Goal: Task Accomplishment & Management: Manage account settings

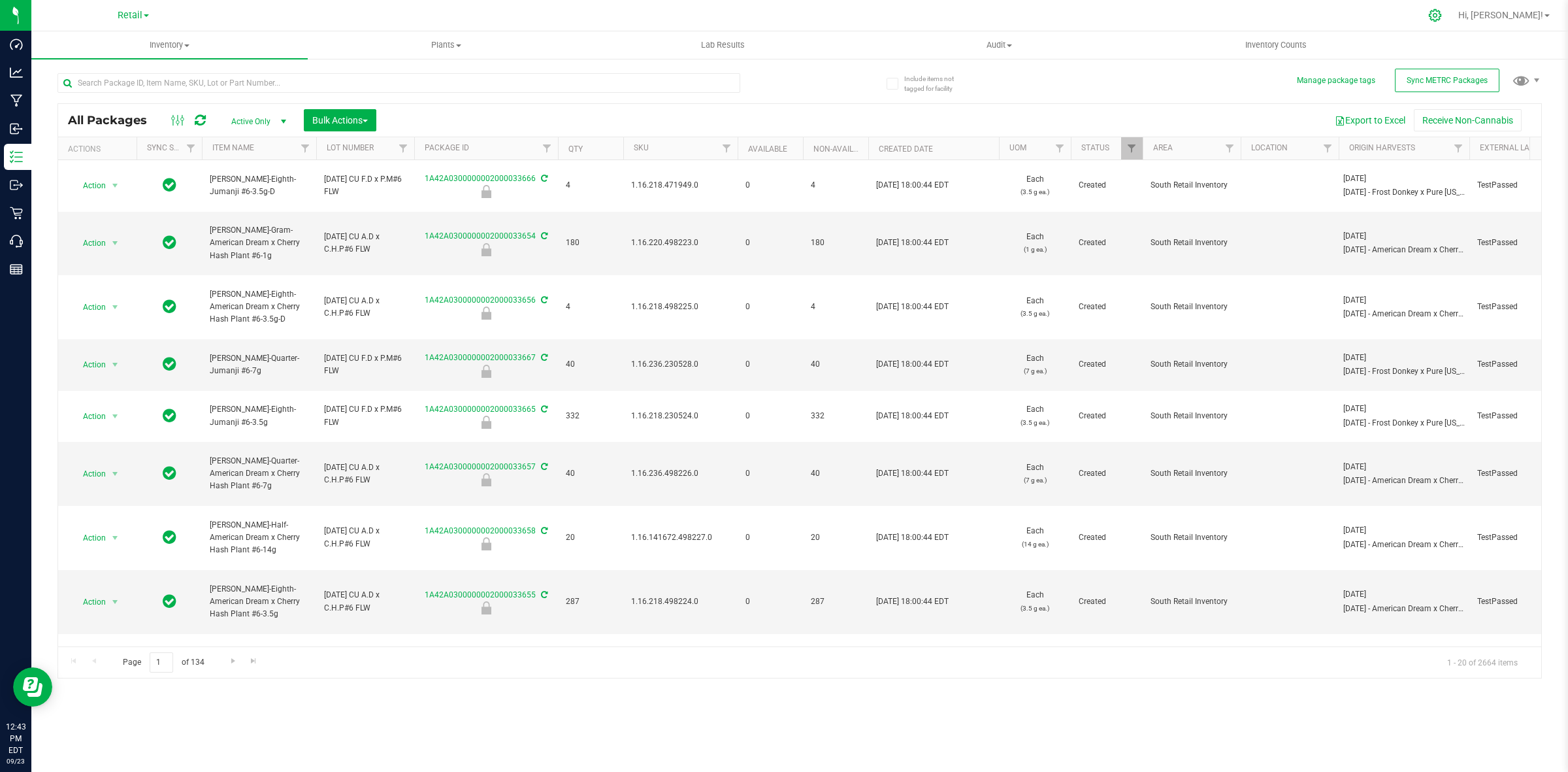
click at [1442, 18] on icon at bounding box center [1436, 16] width 14 height 14
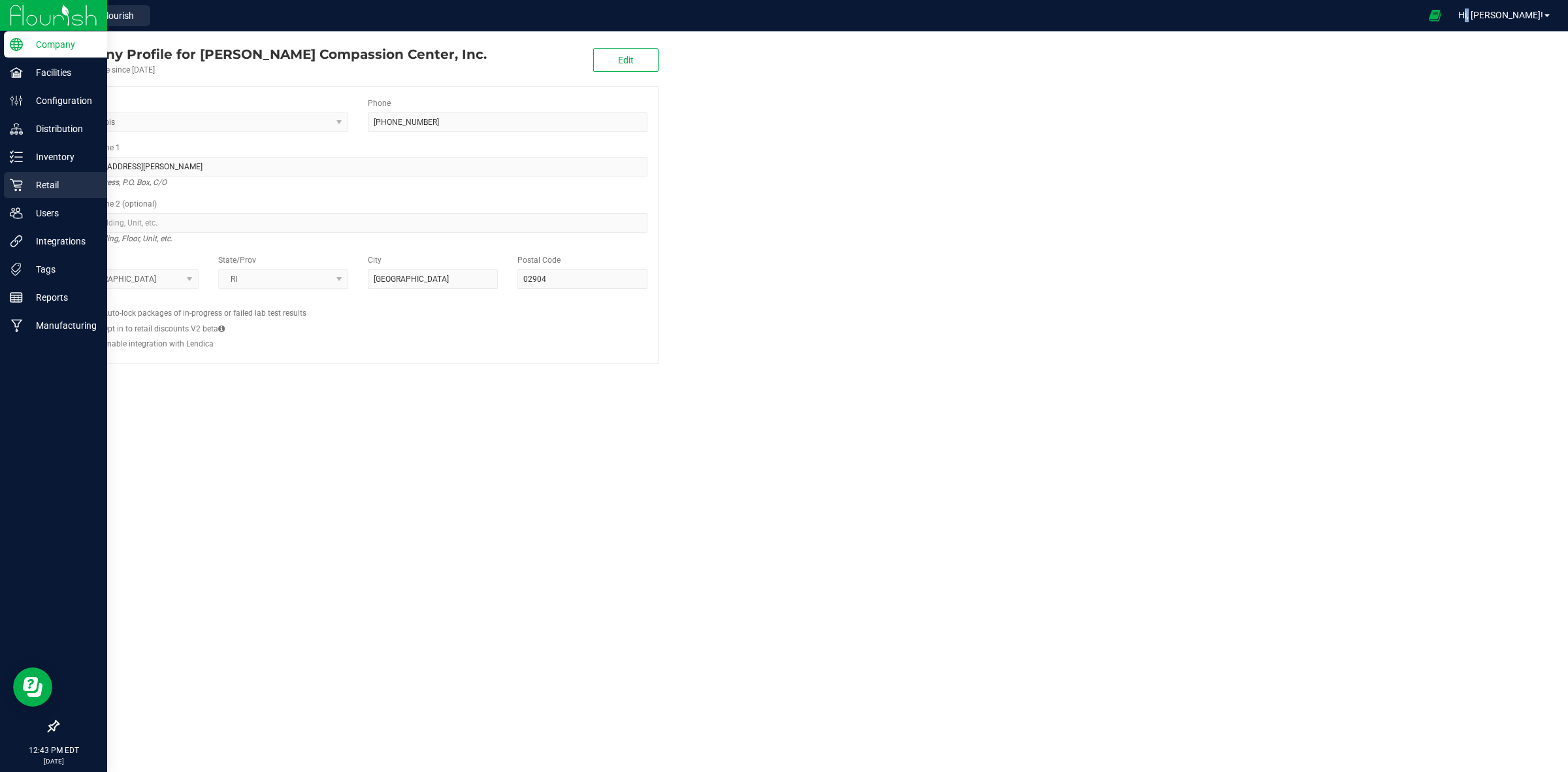
click at [46, 189] on p "Retail" at bounding box center [62, 185] width 78 height 16
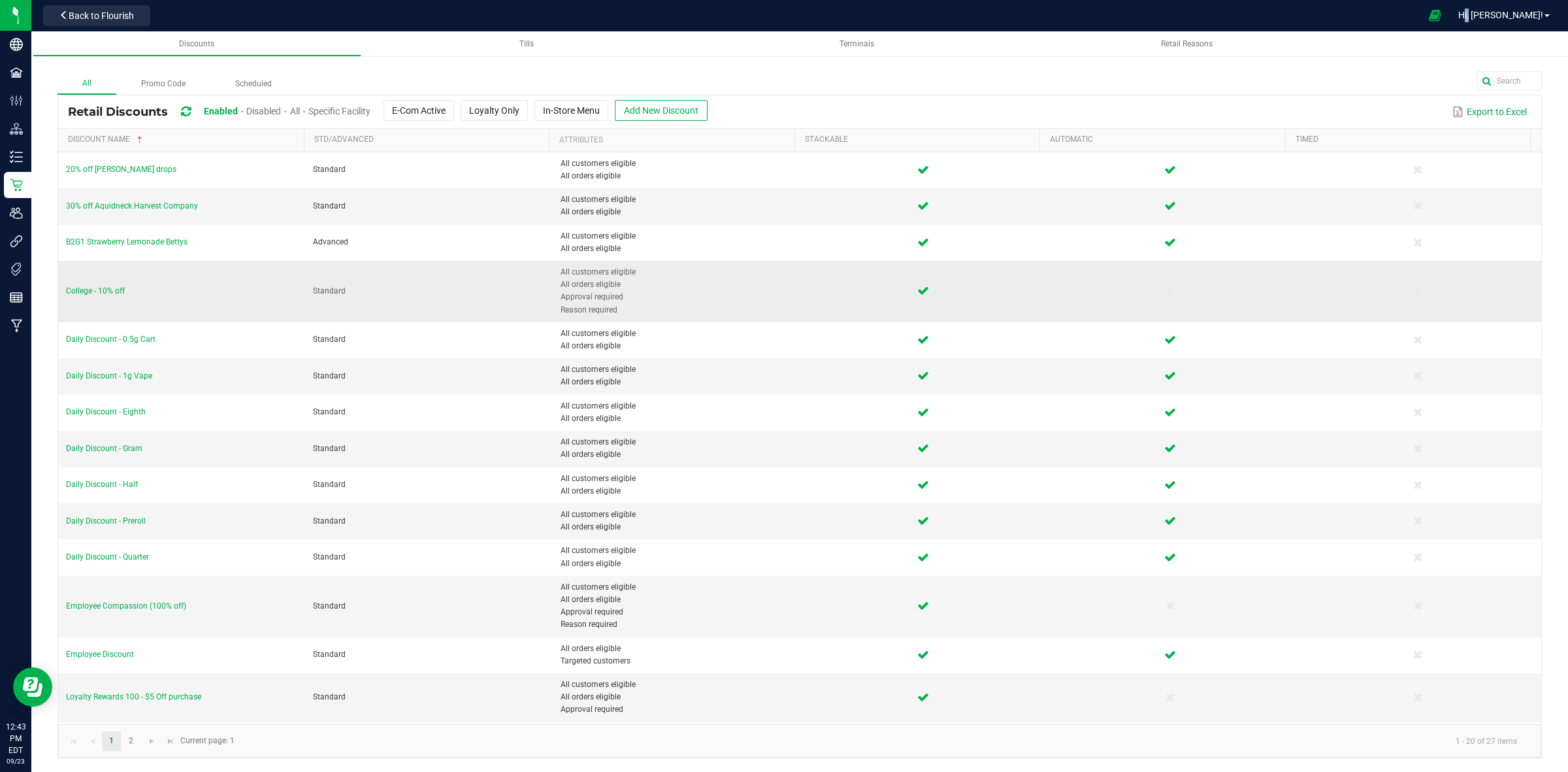
scroll to position [81, 0]
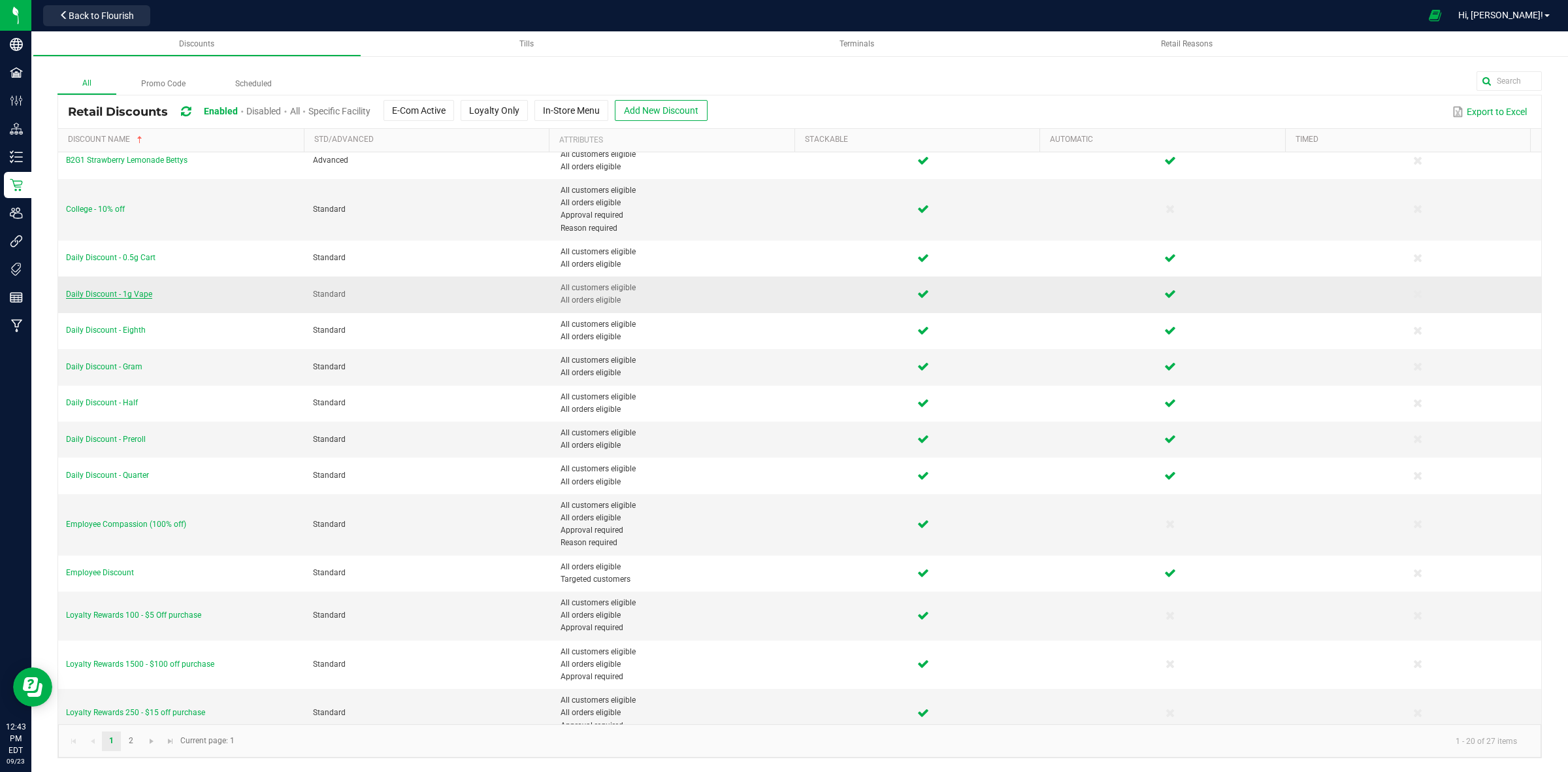
click at [138, 294] on span "Daily Discount - 1g Vape" at bounding box center [109, 294] width 86 height 9
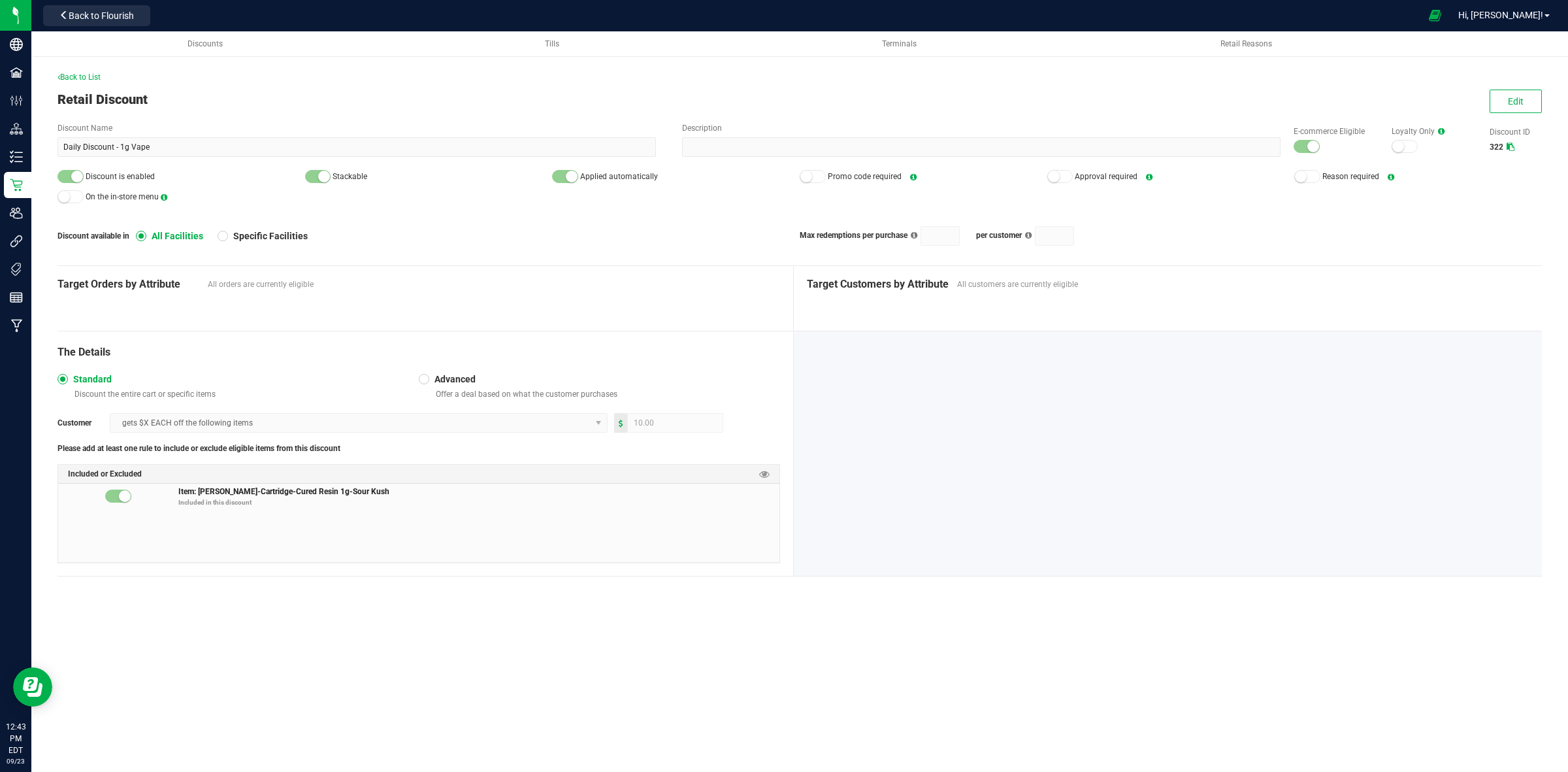
click at [93, 67] on div "Back to List Retail Discount Edit Discount Name Daily Discount - 1g Vape Descri…" at bounding box center [799, 321] width 1537 height 577
click at [92, 73] on span "Back to List" at bounding box center [79, 77] width 43 height 9
